Goal: Information Seeking & Learning: Check status

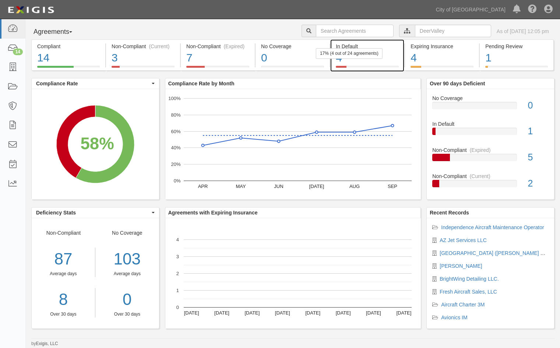
click at [356, 59] on div "17% (4 out of 24 agreements)" at bounding box center [349, 53] width 67 height 11
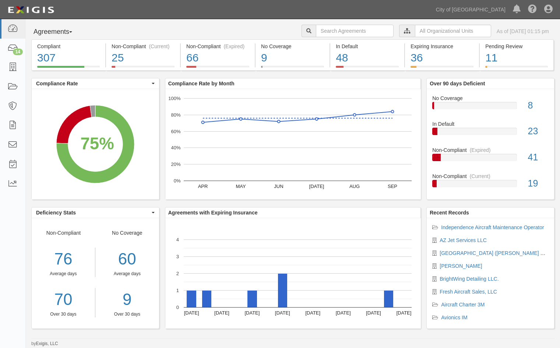
click at [399, 35] on div at bounding box center [407, 31] width 16 height 13
click at [415, 30] on input "text" at bounding box center [453, 31] width 76 height 13
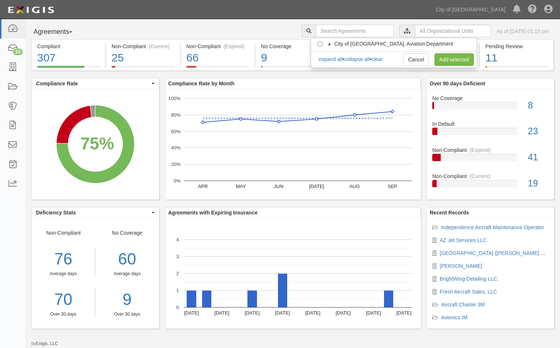
click at [329, 43] on icon at bounding box center [329, 44] width 5 height 3
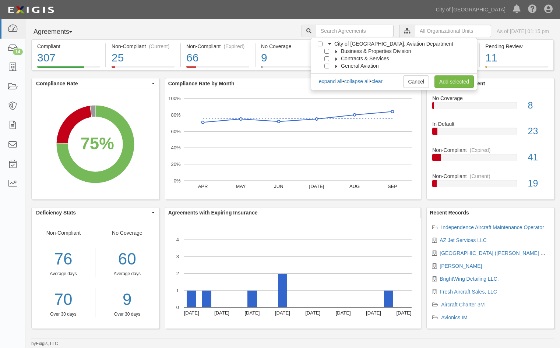
click at [335, 65] on icon at bounding box center [336, 66] width 5 height 3
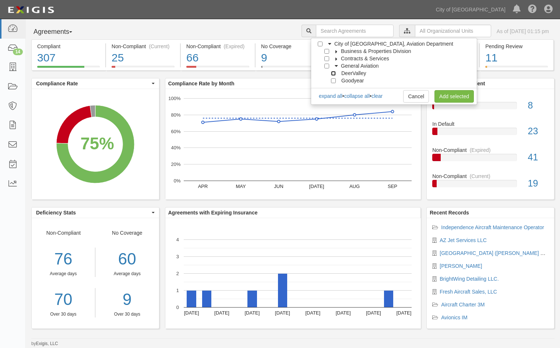
click at [335, 74] on input "DeerValley" at bounding box center [333, 73] width 5 height 5
checkbox input "true"
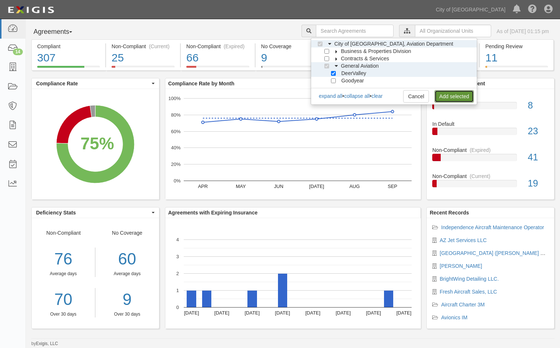
click at [462, 98] on link "Add selected" at bounding box center [453, 96] width 39 height 13
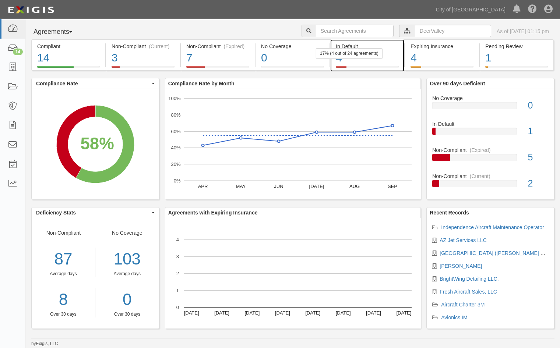
click at [378, 59] on div "4" at bounding box center [367, 58] width 63 height 16
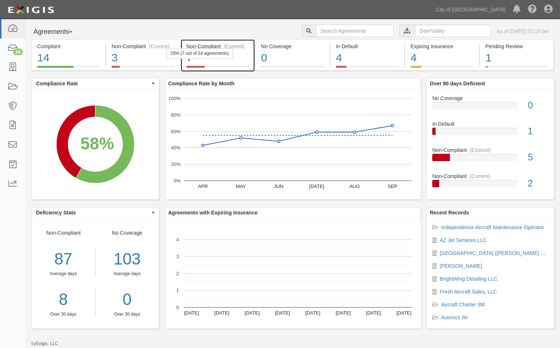
click at [241, 59] on div "7" at bounding box center [217, 58] width 63 height 16
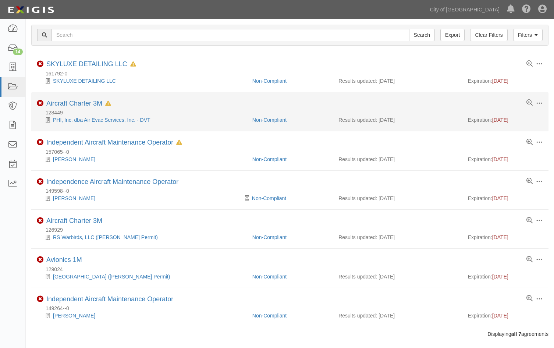
scroll to position [33, 0]
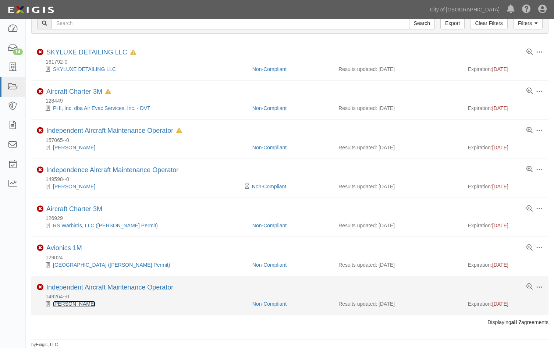
click at [73, 302] on link "[PERSON_NAME]" at bounding box center [74, 304] width 42 height 6
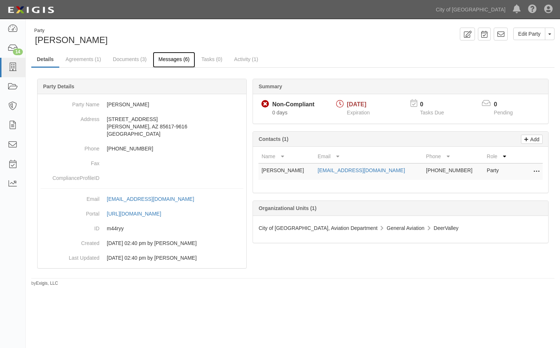
click at [180, 61] on link "Messages (6)" at bounding box center [174, 60] width 42 height 16
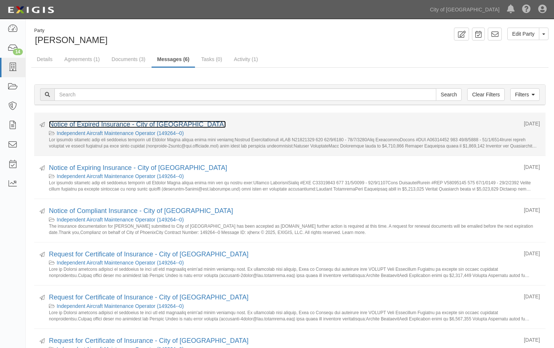
click at [81, 121] on link "Notice of Expired Insurance - City of [GEOGRAPHIC_DATA]" at bounding box center [137, 124] width 177 height 7
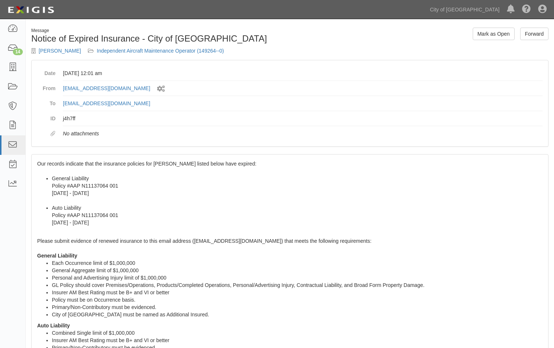
click at [37, 163] on div "Our records indicate that the insurance policies for Alberto Marin listed below…" at bounding box center [290, 312] width 517 height 315
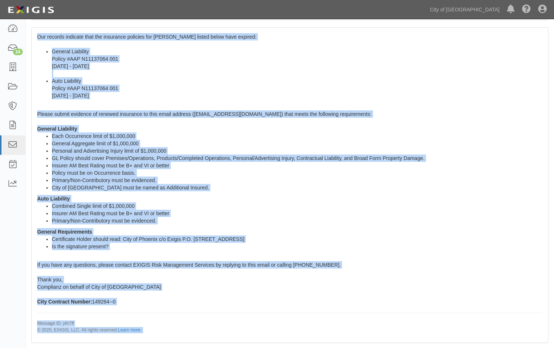
scroll to position [140, 0]
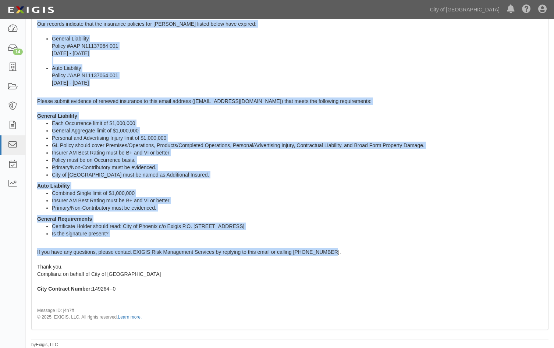
drag, startPoint x: 38, startPoint y: 163, endPoint x: 332, endPoint y: 254, distance: 308.8
click at [332, 254] on div "Our records indicate that the insurance policies for Alberto Marin listed below…" at bounding box center [290, 172] width 517 height 315
copy span "Our records indicate that the insurance policies for Alberto Marin listed below…"
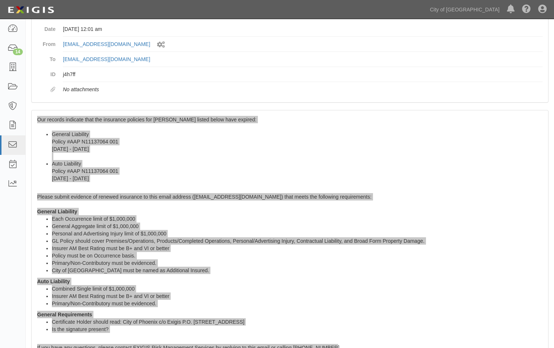
scroll to position [0, 0]
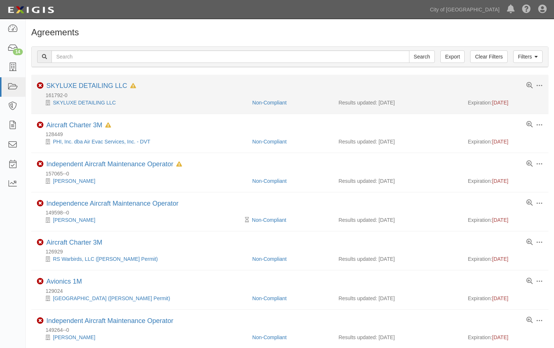
scroll to position [33, 0]
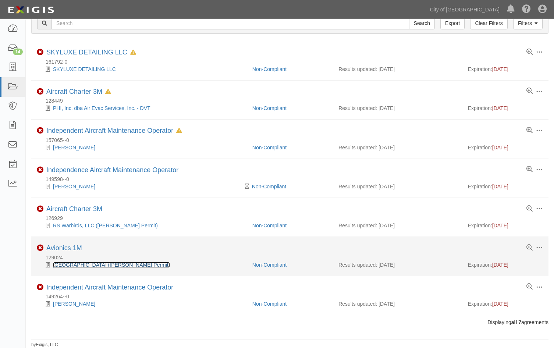
click at [61, 267] on link "West Coast Wash Station (DV SASO Permit)" at bounding box center [111, 265] width 117 height 6
click at [71, 246] on link "Avionics 1M" at bounding box center [64, 247] width 36 height 7
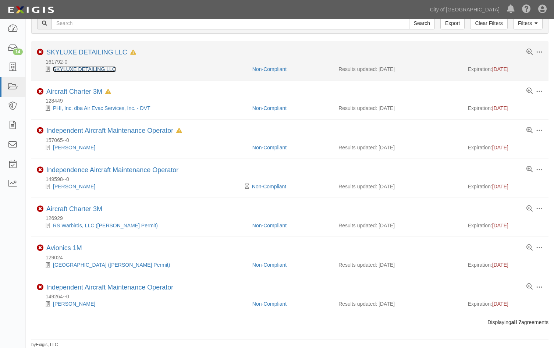
click at [89, 69] on link "SKYLUXE DETAILING LLC" at bounding box center [84, 69] width 63 height 6
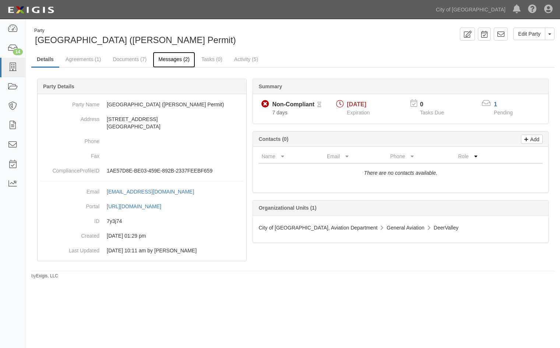
click at [170, 59] on link "Messages (2)" at bounding box center [174, 60] width 42 height 16
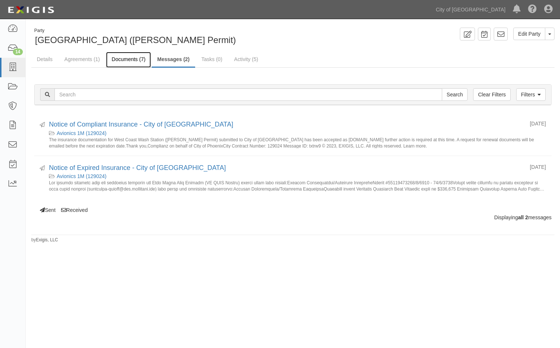
click at [119, 58] on link "Documents (7)" at bounding box center [128, 60] width 45 height 16
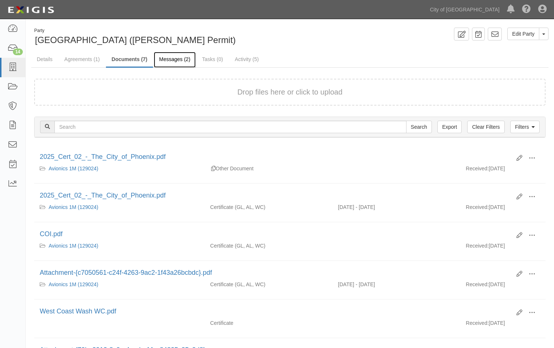
click at [172, 58] on link "Messages (2)" at bounding box center [175, 60] width 42 height 16
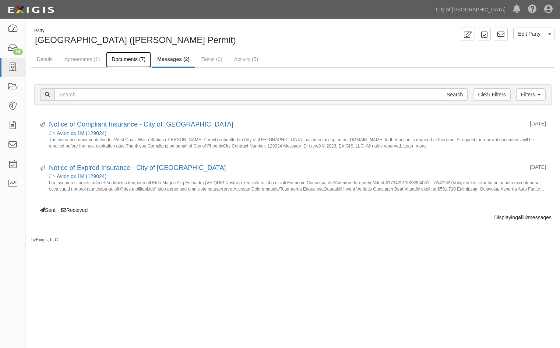
click at [127, 59] on link "Documents (7)" at bounding box center [128, 60] width 45 height 16
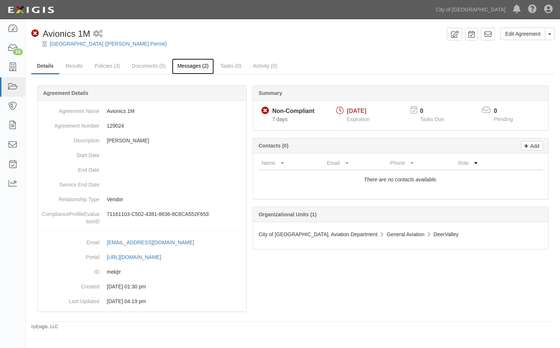
click at [181, 65] on link "Messages (2)" at bounding box center [193, 67] width 42 height 16
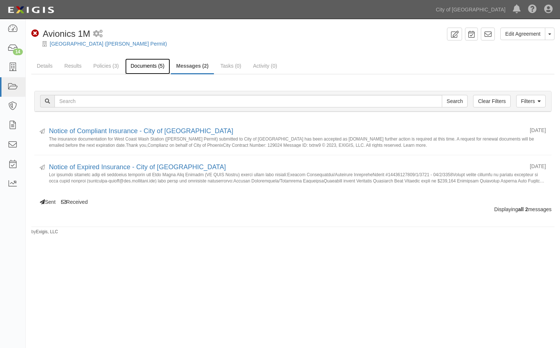
click at [145, 68] on link "Documents (5)" at bounding box center [147, 67] width 45 height 16
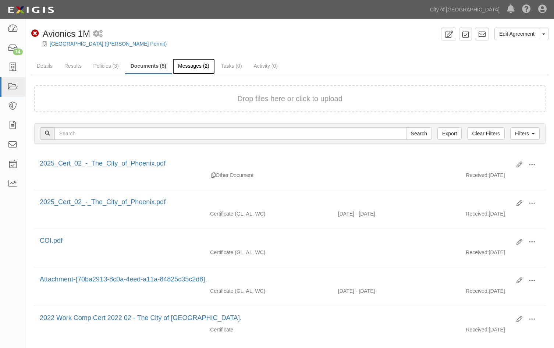
click at [196, 67] on link "Messages (2)" at bounding box center [194, 67] width 42 height 16
click at [190, 66] on link "Messages (2)" at bounding box center [194, 67] width 42 height 16
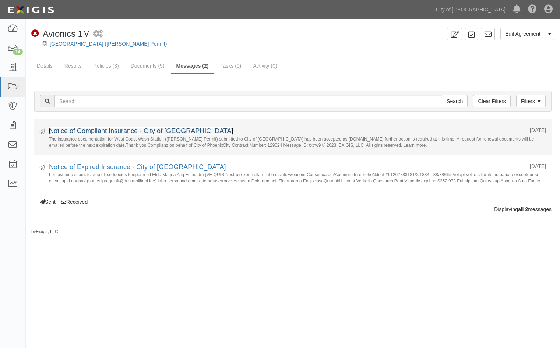
click at [113, 130] on link "Notice of Compliant Insurance - City of [GEOGRAPHIC_DATA]" at bounding box center [141, 130] width 184 height 7
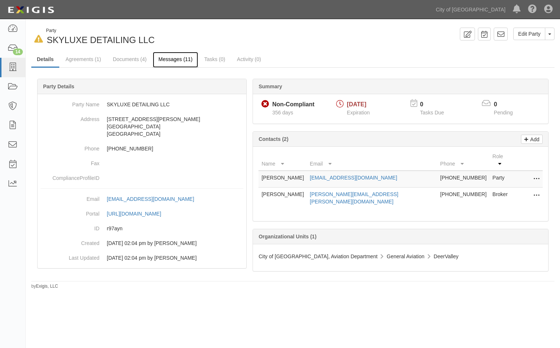
click at [170, 60] on link "Messages (11)" at bounding box center [175, 60] width 45 height 16
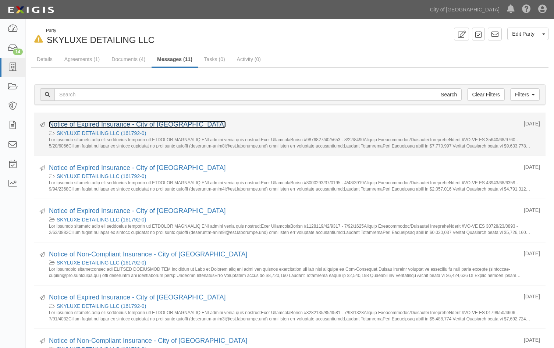
click at [85, 124] on link "Notice of Expired Insurance - City of [GEOGRAPHIC_DATA]" at bounding box center [137, 124] width 177 height 7
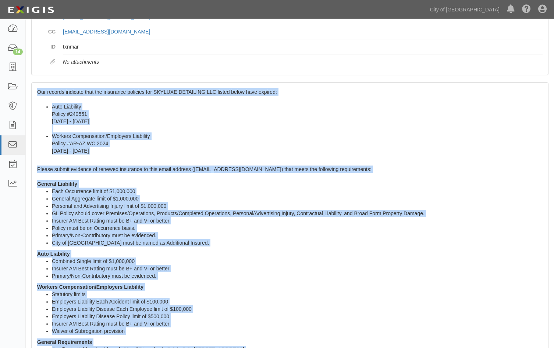
scroll to position [201, 0]
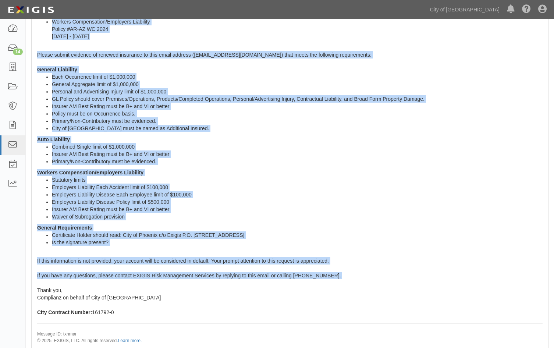
drag, startPoint x: 37, startPoint y: 180, endPoint x: 333, endPoint y: 280, distance: 312.4
click at [333, 280] on div "Our records indicate that the insurance policies for SKYLUXE DETAILING LLC list…" at bounding box center [290, 160] width 517 height 385
drag, startPoint x: 333, startPoint y: 280, endPoint x: 286, endPoint y: 260, distance: 51.0
copy span "Our records indicate that the insurance policies for SKYLUXE DETAILING LLC list…"
click at [320, 178] on li "Statutory limits" at bounding box center [297, 179] width 491 height 7
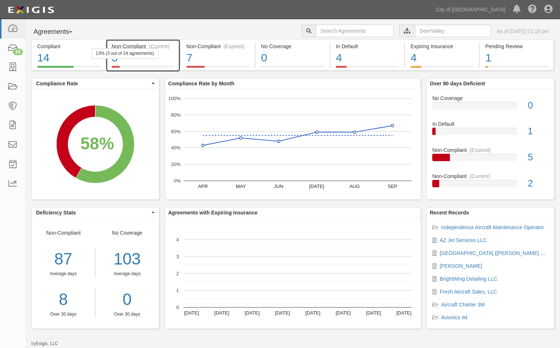
click at [169, 49] on div "(Current)" at bounding box center [159, 46] width 21 height 7
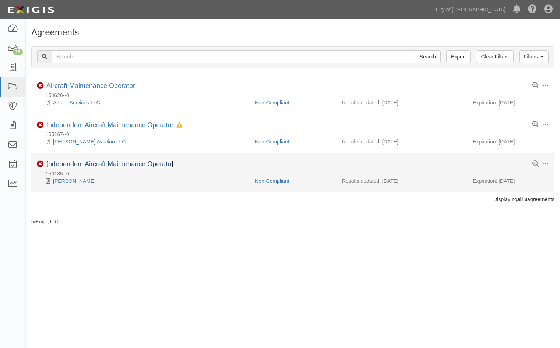
click at [84, 161] on link "Independent Aircraft Maintenance Operator" at bounding box center [109, 163] width 127 height 7
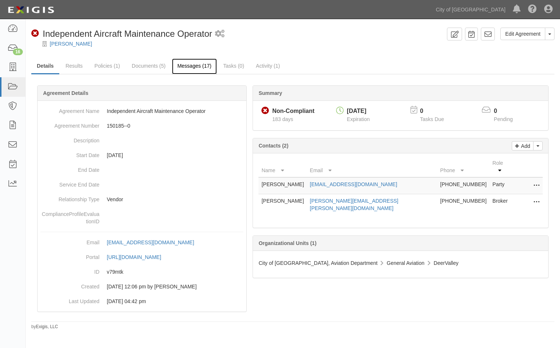
click at [191, 69] on link "Messages (17)" at bounding box center [194, 67] width 45 height 16
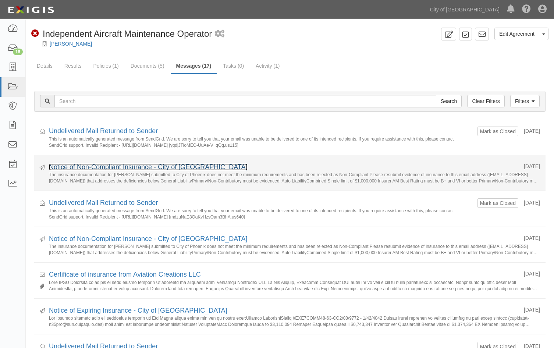
click at [93, 166] on link "Notice of Non-Compliant Insurance - City of Phoenix" at bounding box center [148, 166] width 199 height 7
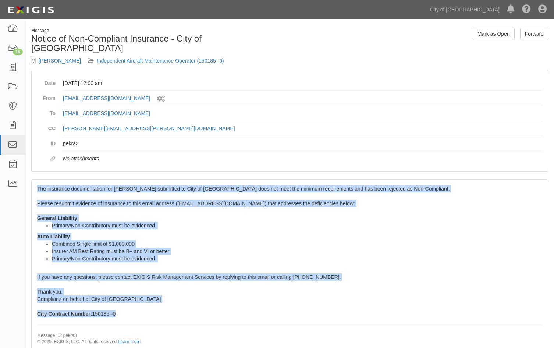
drag, startPoint x: 38, startPoint y: 179, endPoint x: 187, endPoint y: 306, distance: 195.6
click at [187, 306] on div "The insurance documentation for [PERSON_NAME] submitted to City of [GEOGRAPHIC_…" at bounding box center [290, 267] width 517 height 175
drag, startPoint x: 187, startPoint y: 306, endPoint x: 127, endPoint y: 238, distance: 90.7
copy span "The insurance documentation for [PERSON_NAME] submitted to City of [GEOGRAPHIC_…"
